Goal: Check status: Verify the current state of an ongoing process or item

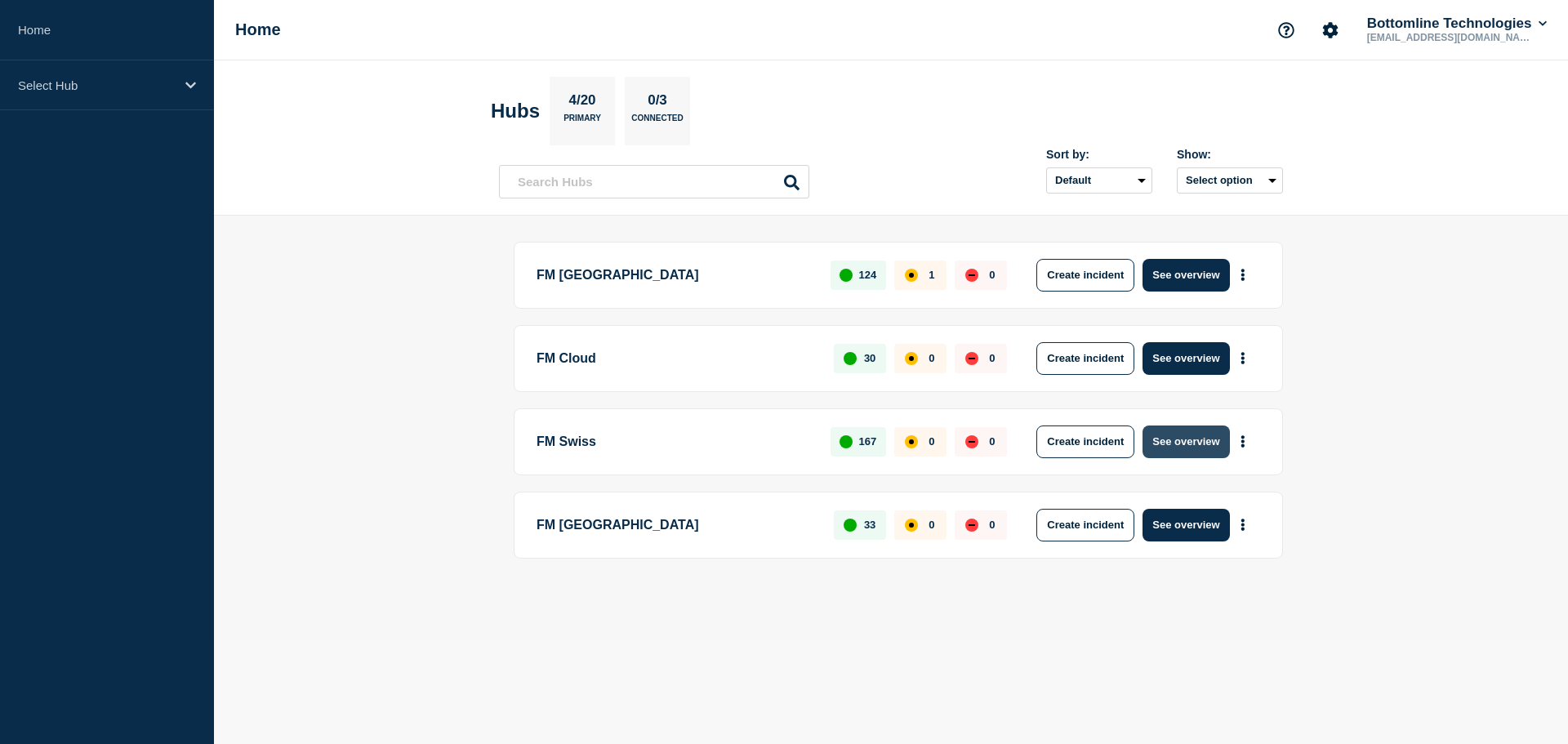
click at [1179, 441] on button "See overview" at bounding box center [1186, 442] width 87 height 33
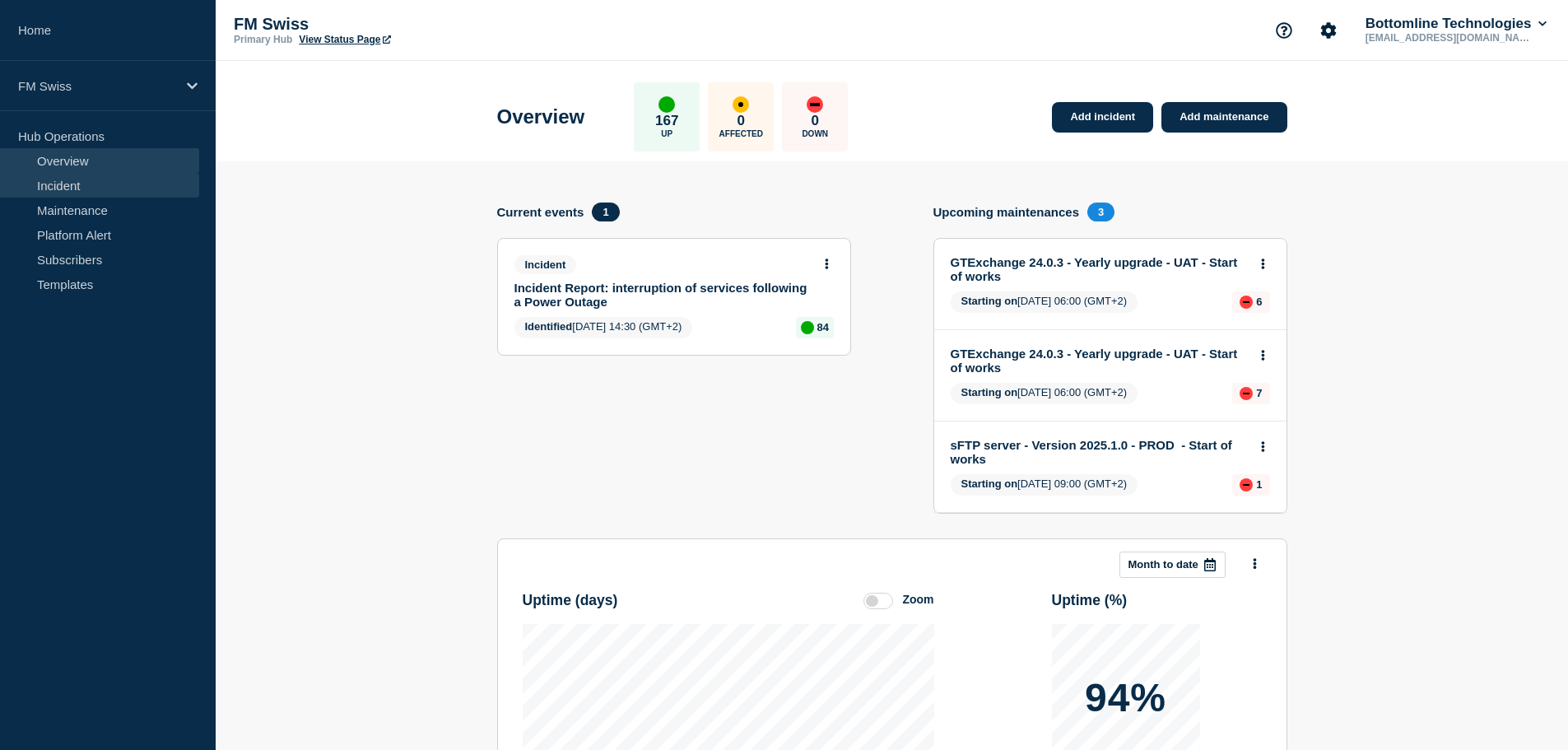
click at [74, 186] on link "Incident" at bounding box center [99, 185] width 199 height 25
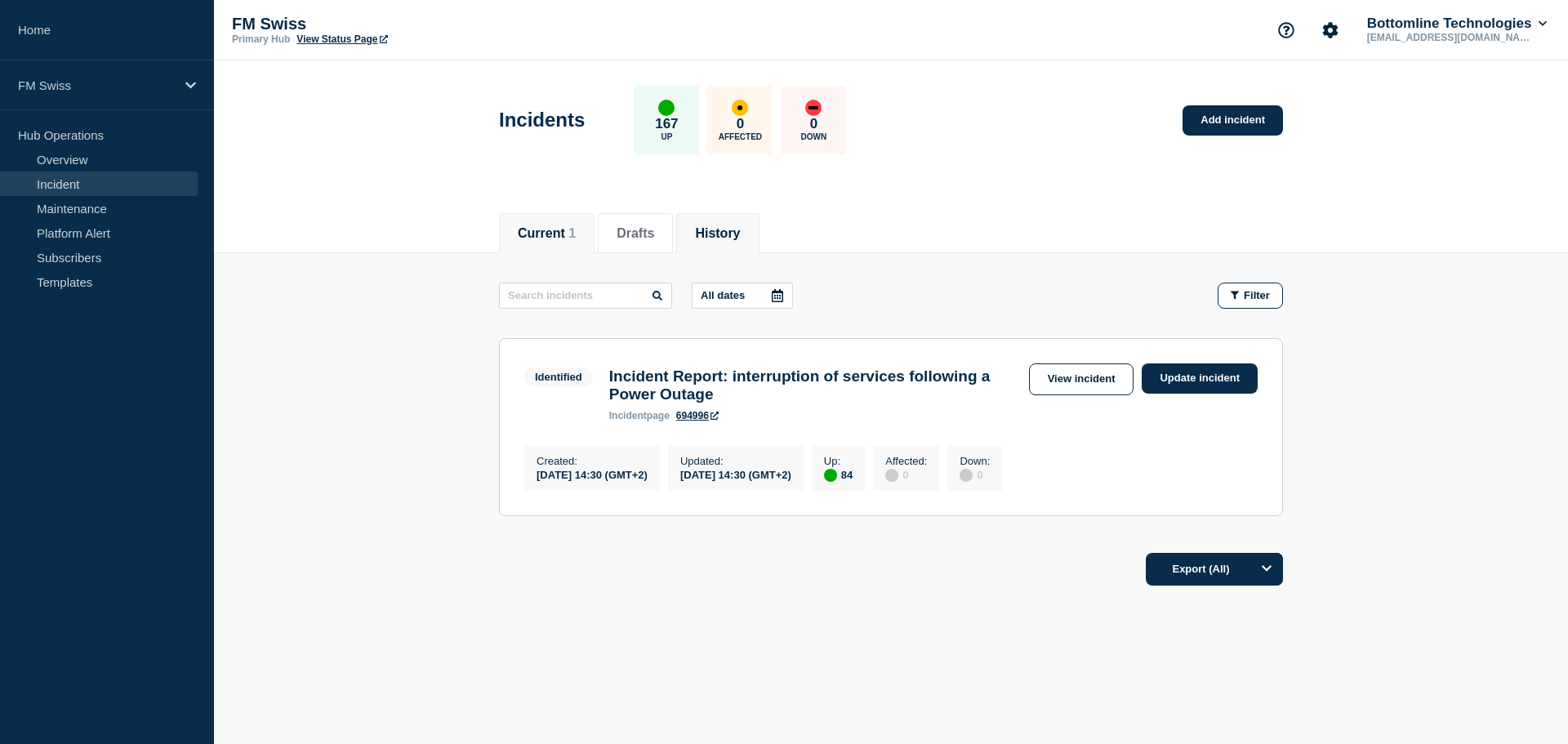
click at [733, 237] on button "History" at bounding box center [717, 234] width 45 height 15
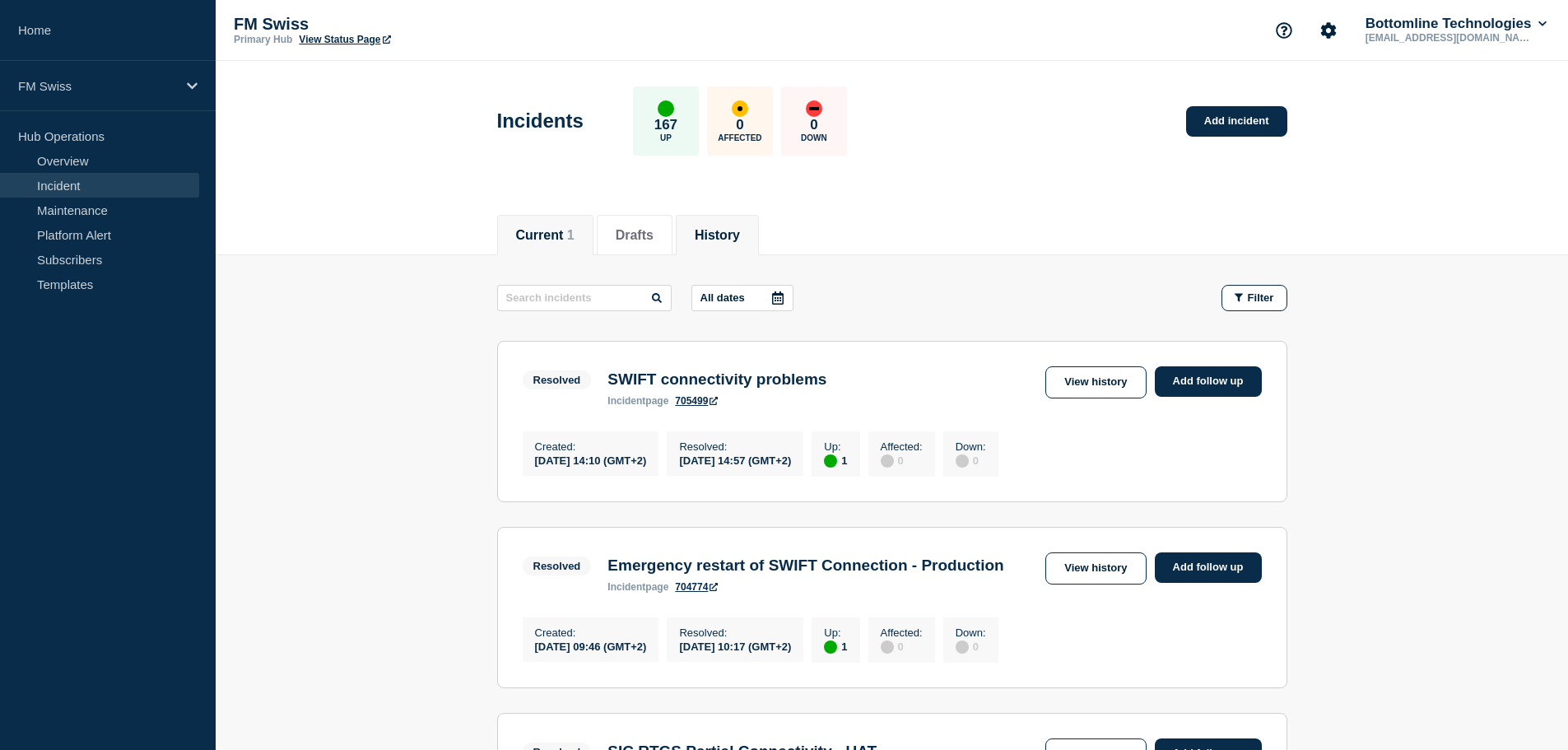
click at [569, 235] on button "Current 1" at bounding box center [545, 235] width 59 height 15
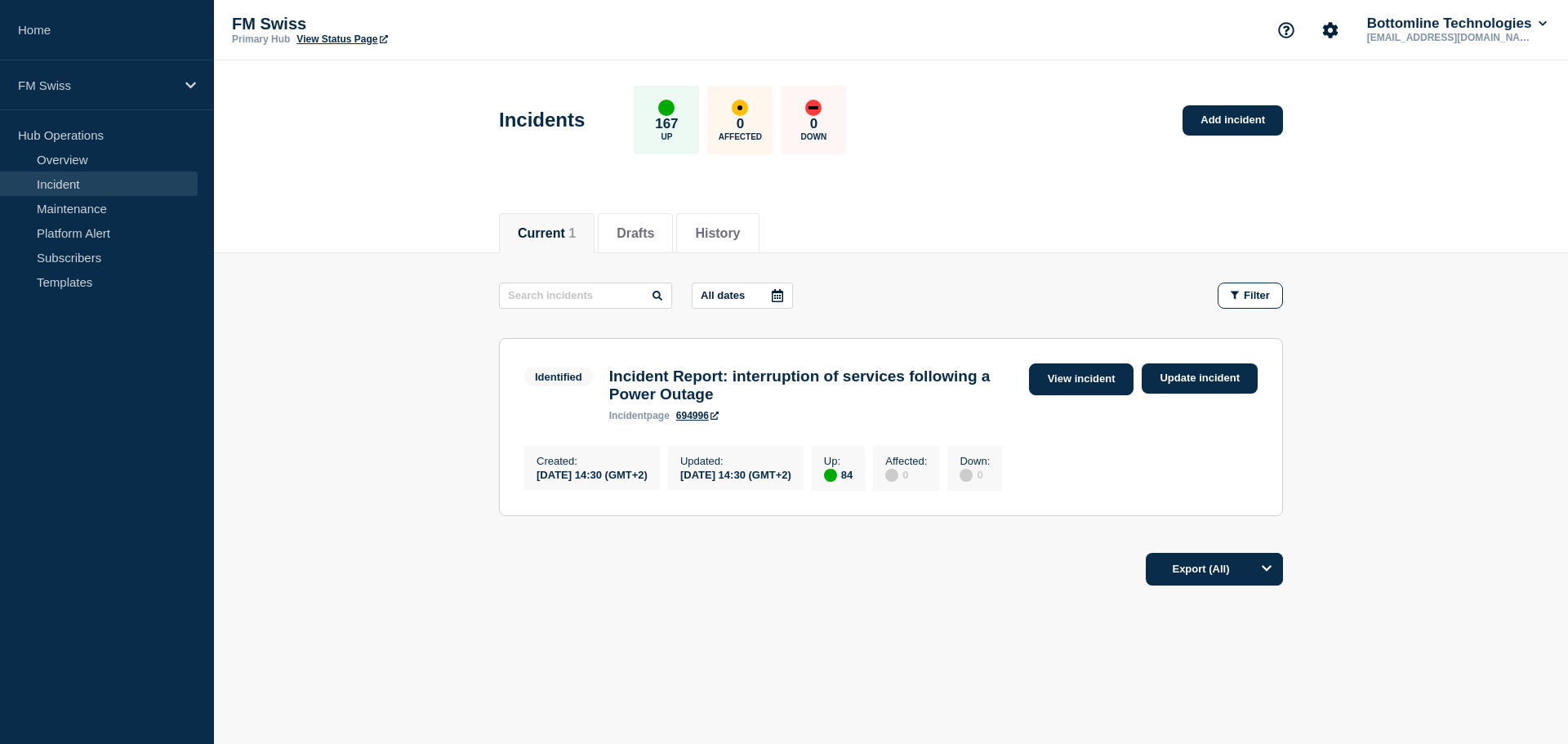
click at [1075, 381] on link "View incident" at bounding box center [1082, 379] width 106 height 32
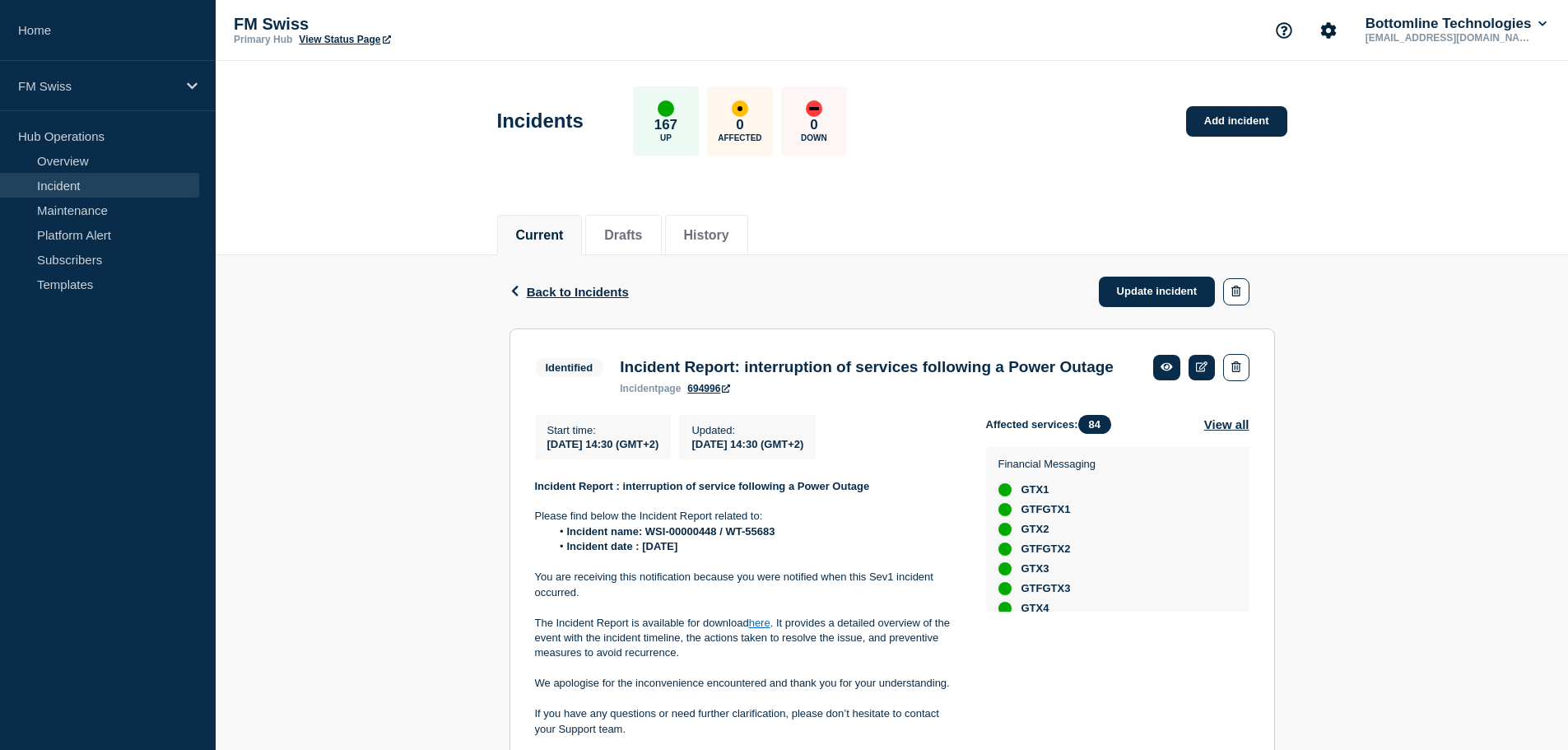
scroll to position [83, 0]
